Goal: Navigation & Orientation: Find specific page/section

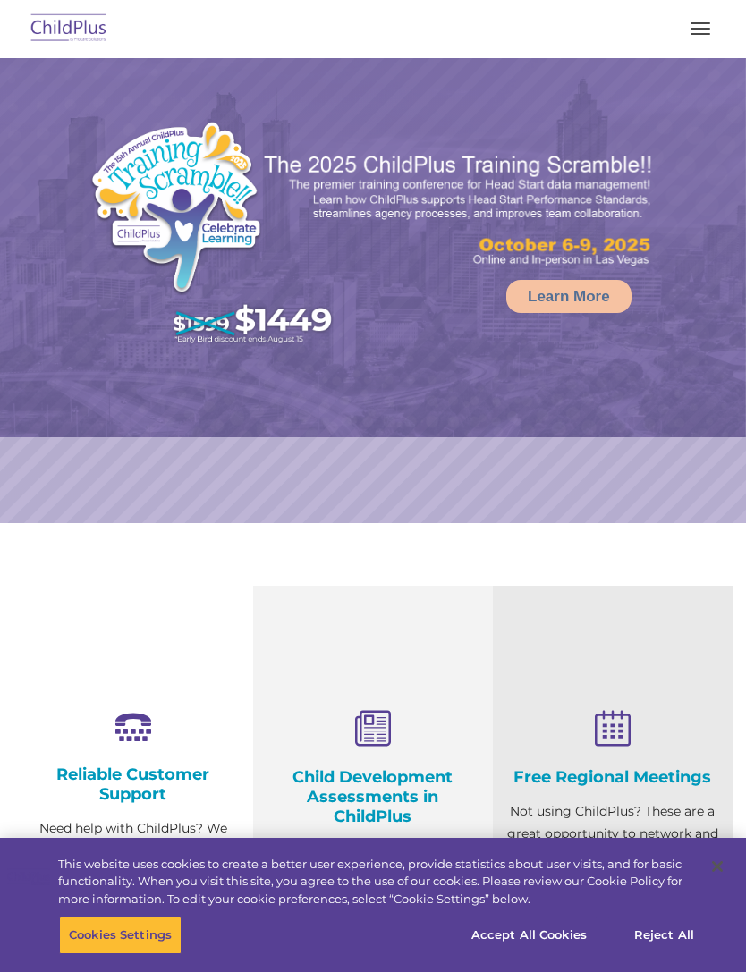
select select "MEDIUM"
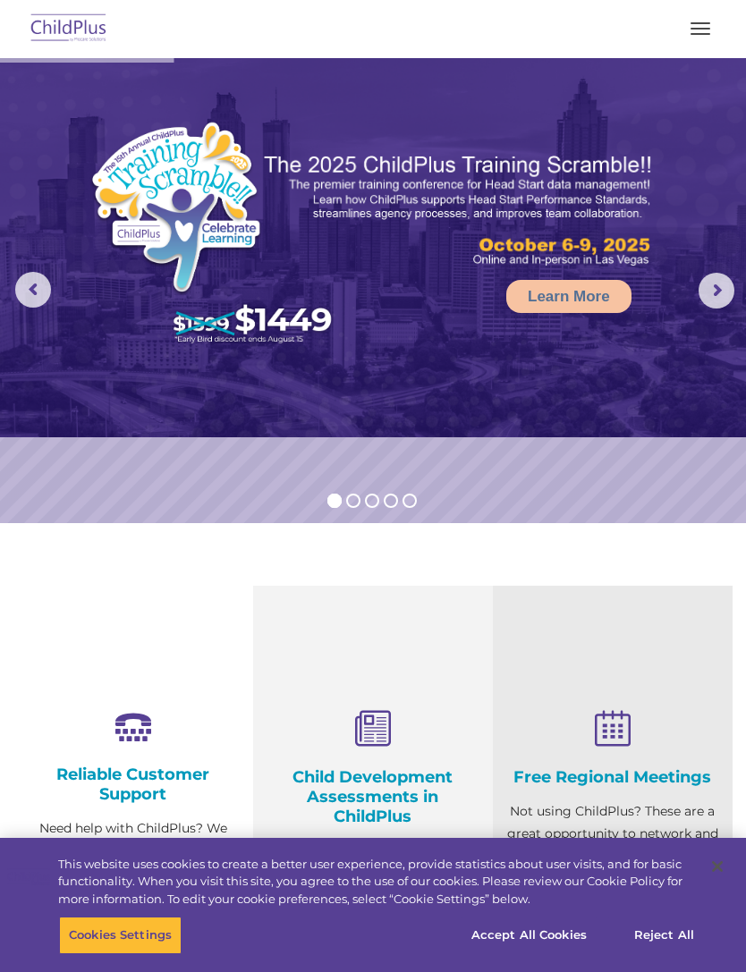
click at [74, 38] on img at bounding box center [69, 29] width 84 height 42
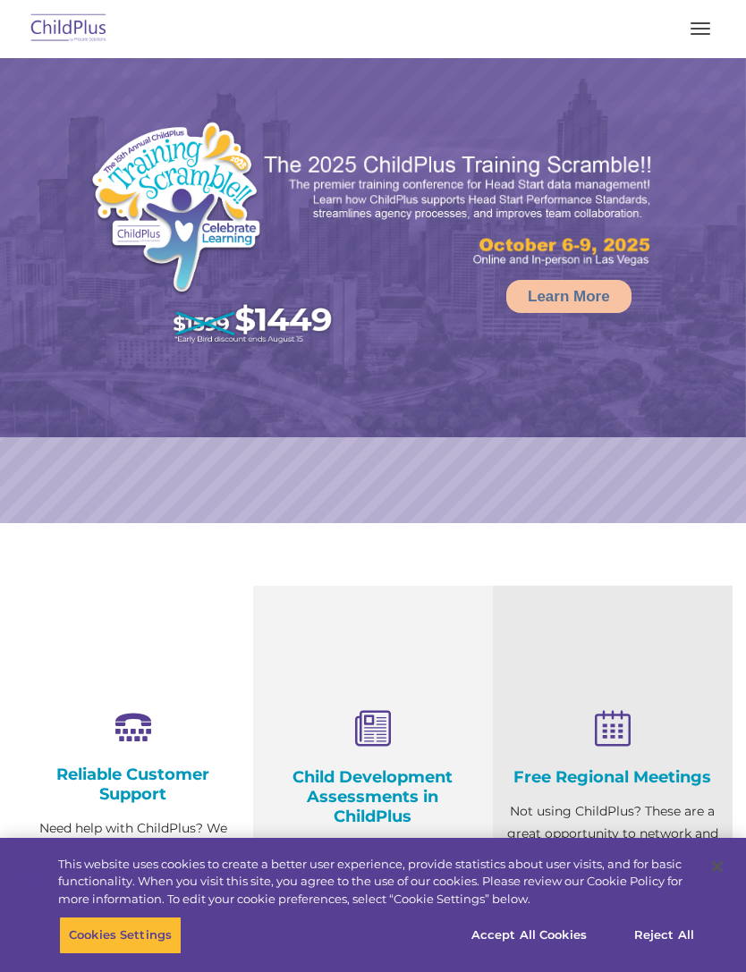
select select "MEDIUM"
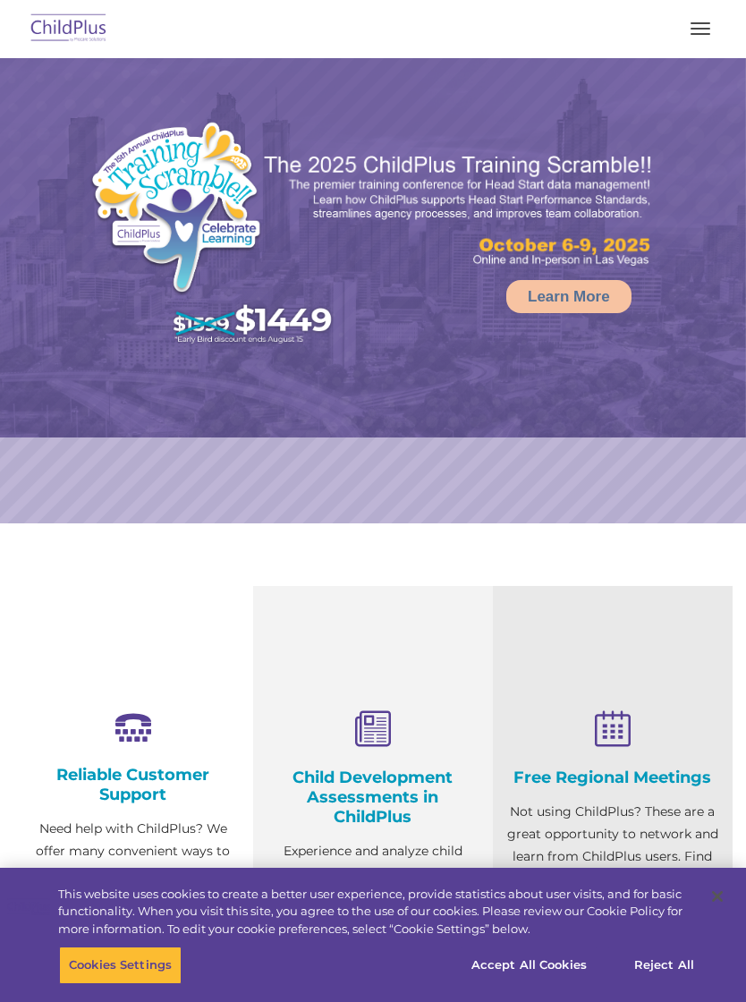
select select "MEDIUM"
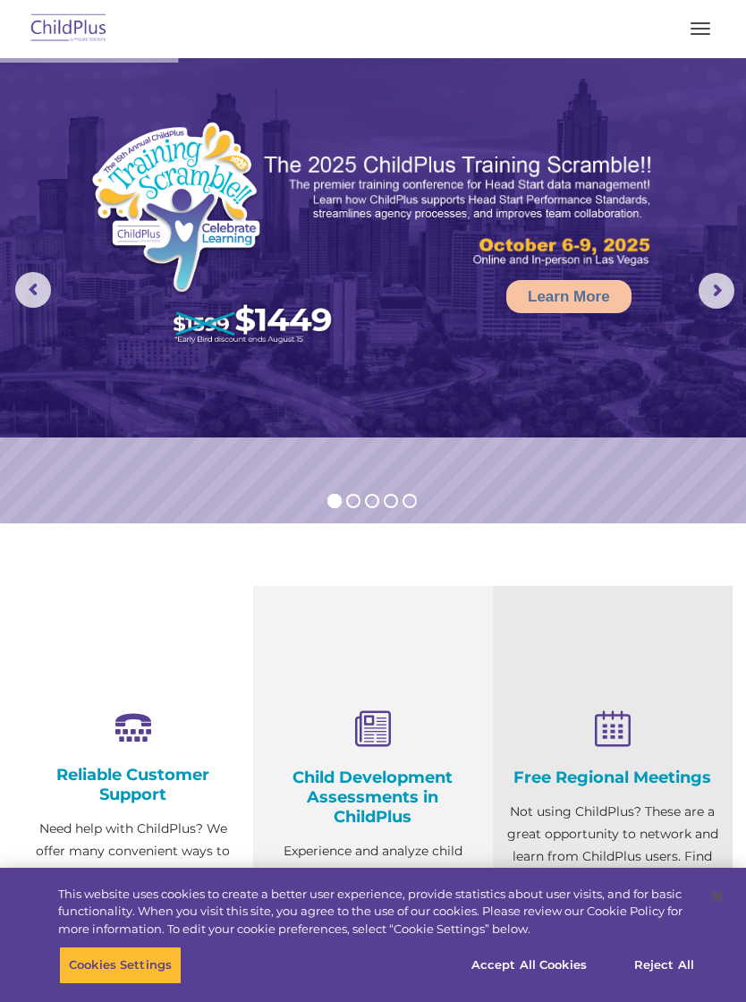
click at [712, 24] on button "button" at bounding box center [701, 28] width 38 height 29
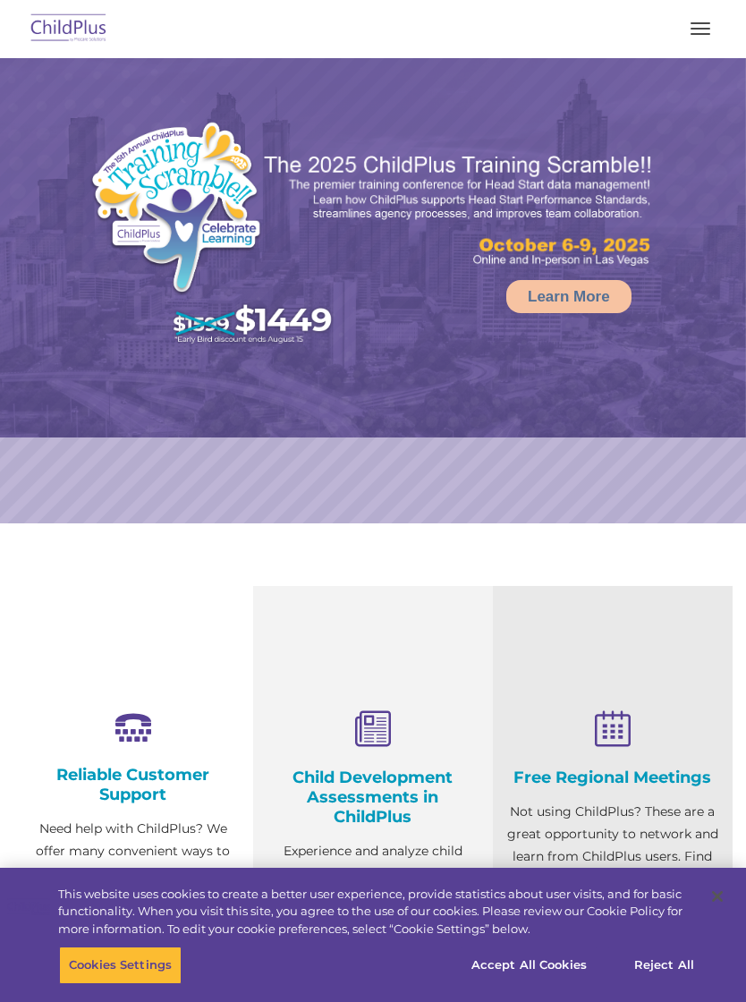
select select "MEDIUM"
